Goal: Task Accomplishment & Management: Manage account settings

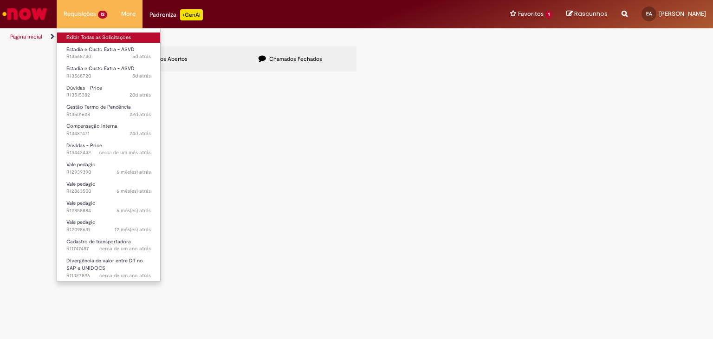
click at [77, 35] on link "Exibir Todas as Solicitações" at bounding box center [108, 37] width 103 height 10
click at [89, 39] on link "Exibir Todas as Solicitações" at bounding box center [108, 37] width 103 height 10
